Goal: Register for event/course

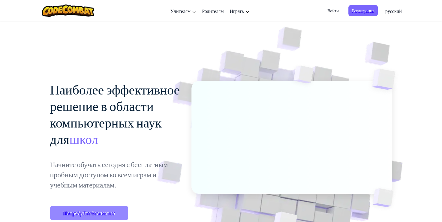
click at [98, 214] on span "Попробуйте бесплатно" at bounding box center [89, 213] width 78 height 14
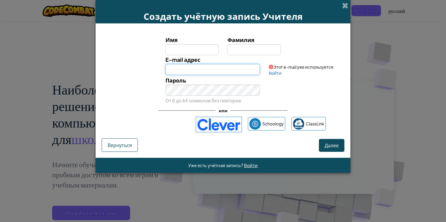
type input "[EMAIL_ADDRESS][PERSON_NAME][DOMAIN_NAME]"
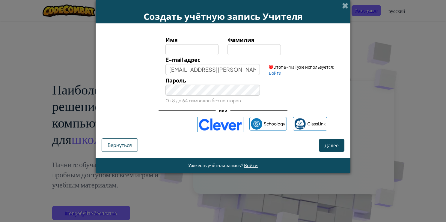
click at [180, 47] on input "Имя" at bounding box center [192, 49] width 53 height 11
type input "курек"
click at [250, 39] on span "Фамилия" at bounding box center [241, 39] width 27 height 7
click at [250, 44] on input "Фамилия" at bounding box center [254, 49] width 53 height 11
type input "ваптавп"
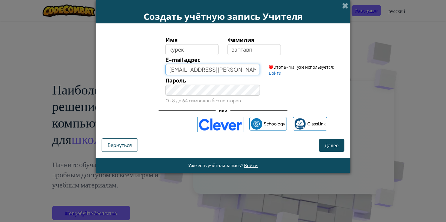
drag, startPoint x: 198, startPoint y: 71, endPoint x: 169, endPoint y: 74, distance: 29.0
click at [169, 74] on input "[EMAIL_ADDRESS][PERSON_NAME][DOMAIN_NAME]" at bounding box center [213, 69] width 95 height 11
click at [179, 67] on input "[EMAIL_ADDRESS][PERSON_NAME][DOMAIN_NAME]" at bounding box center [213, 69] width 95 height 11
type input "[EMAIL_ADDRESS][PERSON_NAME][DOMAIN_NAME]"
click at [338, 143] on span "Далее" at bounding box center [332, 145] width 14 height 6
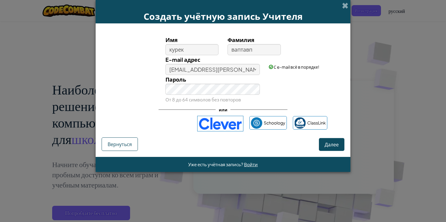
select select "[GEOGRAPHIC_DATA]"
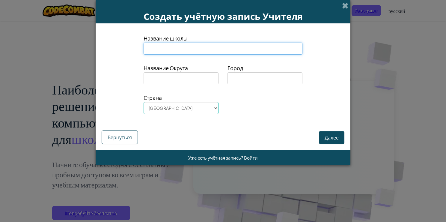
click at [170, 47] on input at bounding box center [223, 49] width 159 height 12
type input "dghn"
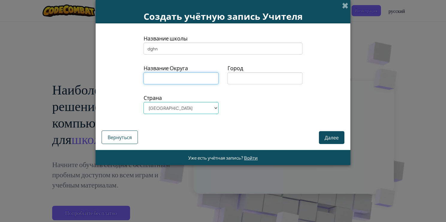
click at [168, 78] on input at bounding box center [181, 78] width 75 height 12
type input "dhn"
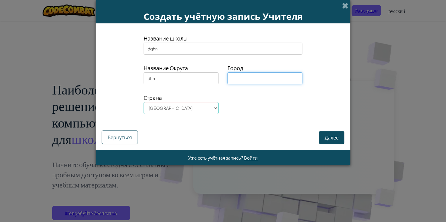
click at [241, 78] on input at bounding box center [265, 78] width 75 height 12
type input "dhfhn"
click at [180, 112] on select "[GEOGRAPHIC_DATA] [GEOGRAPHIC_DATA] [GEOGRAPHIC_DATA] [GEOGRAPHIC_DATA] [US_STA…" at bounding box center [181, 108] width 75 height 12
select select "[GEOGRAPHIC_DATA]"
click at [144, 102] on select "[GEOGRAPHIC_DATA] [GEOGRAPHIC_DATA] [GEOGRAPHIC_DATA] [GEOGRAPHIC_DATA] [US_STA…" at bounding box center [181, 108] width 75 height 12
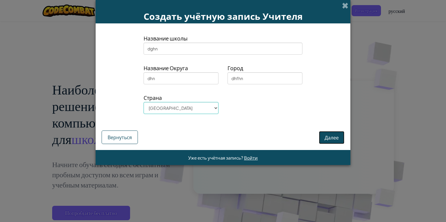
click at [330, 138] on button "Далее" at bounding box center [331, 137] width 25 height 13
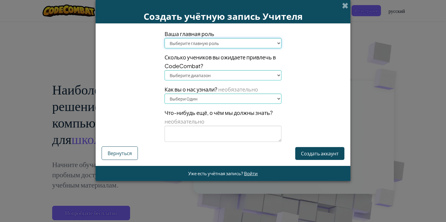
click at [208, 45] on select "Выберите главную роль Глава Родитель Технологический координатор Учитель Специа…" at bounding box center [223, 43] width 117 height 10
select select "Principal"
click at [165, 38] on select "Выберите главную роль Глава Родитель Технологический координатор Учитель Специа…" at bounding box center [223, 43] width 117 height 10
click at [206, 73] on select "Выберите диапазон 1-10 11-50 [PHONE_NUMBER] [PHONE_NUMBER] 1000+" at bounding box center [223, 75] width 117 height 10
select select "11-50"
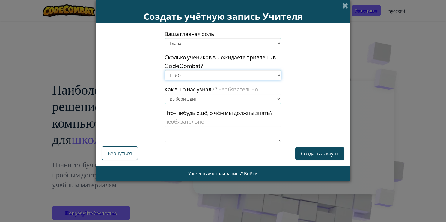
click at [165, 70] on select "Выберите диапазон 1-10 11-50 [PHONE_NUMBER] [PHONE_NUMBER] 1000+" at bounding box center [223, 75] width 117 height 10
click at [210, 100] on select "Выбери Один Конференция (например, ISTE) [DOMAIN_NAME][URL] of Code Учитель Адм…" at bounding box center [223, 99] width 117 height 10
select select "A student"
click at [165, 94] on select "Выбери Один Конференция (например, ISTE) [DOMAIN_NAME][URL] of Code Учитель Адм…" at bounding box center [223, 99] width 117 height 10
click at [309, 159] on button "Создать аккаунт" at bounding box center [319, 153] width 49 height 13
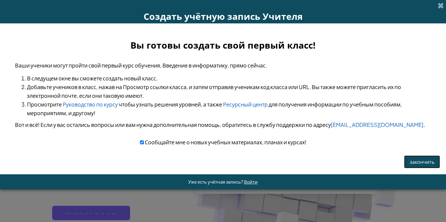
click at [421, 160] on button "закончить" at bounding box center [422, 161] width 36 height 13
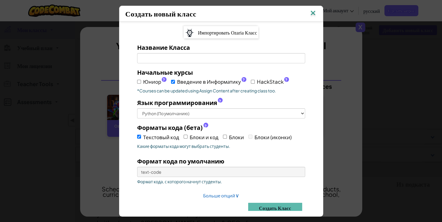
click at [315, 11] on img at bounding box center [313, 13] width 8 height 9
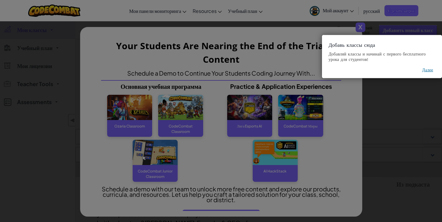
click at [425, 72] on button "Далее" at bounding box center [427, 70] width 11 height 6
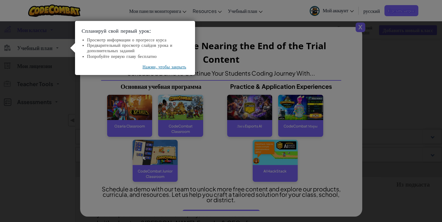
drag, startPoint x: 169, startPoint y: 70, endPoint x: 167, endPoint y: 66, distance: 4.3
click at [169, 73] on div "Спланируй свой первый урок: Просмотр информации о прогрессе курса Предварительн…" at bounding box center [135, 48] width 120 height 54
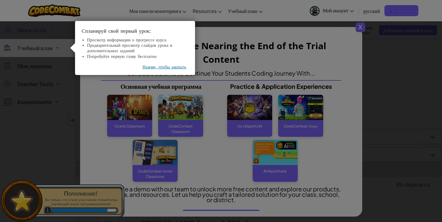
click at [166, 67] on button "Нажми, чтобы закрыть" at bounding box center [164, 67] width 44 height 6
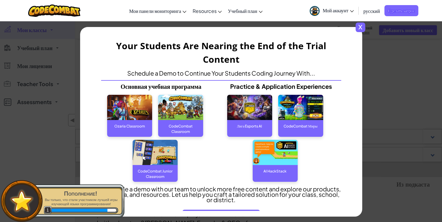
click at [363, 26] on span "x" at bounding box center [360, 27] width 10 height 10
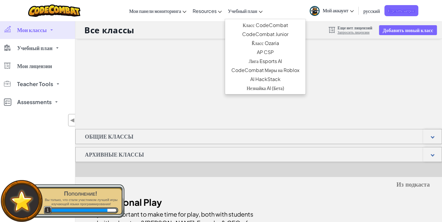
click at [234, 10] on span "Учебный план" at bounding box center [242, 11] width 29 height 6
click at [242, 24] on link "Класс CodeCombat" at bounding box center [265, 25] width 80 height 9
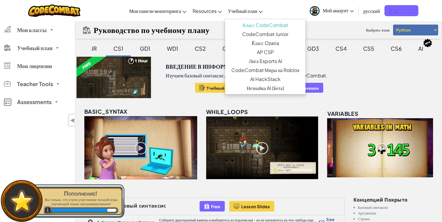
scroll to position [120, 0]
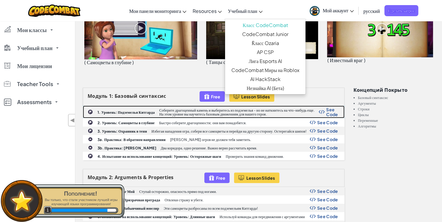
click at [140, 108] on div "1. Уровень: Подземелья Китгарда Соберите драгоценный камень и выберитесь из под…" at bounding box center [213, 112] width 261 height 12
